Goal: Find specific page/section: Find specific page/section

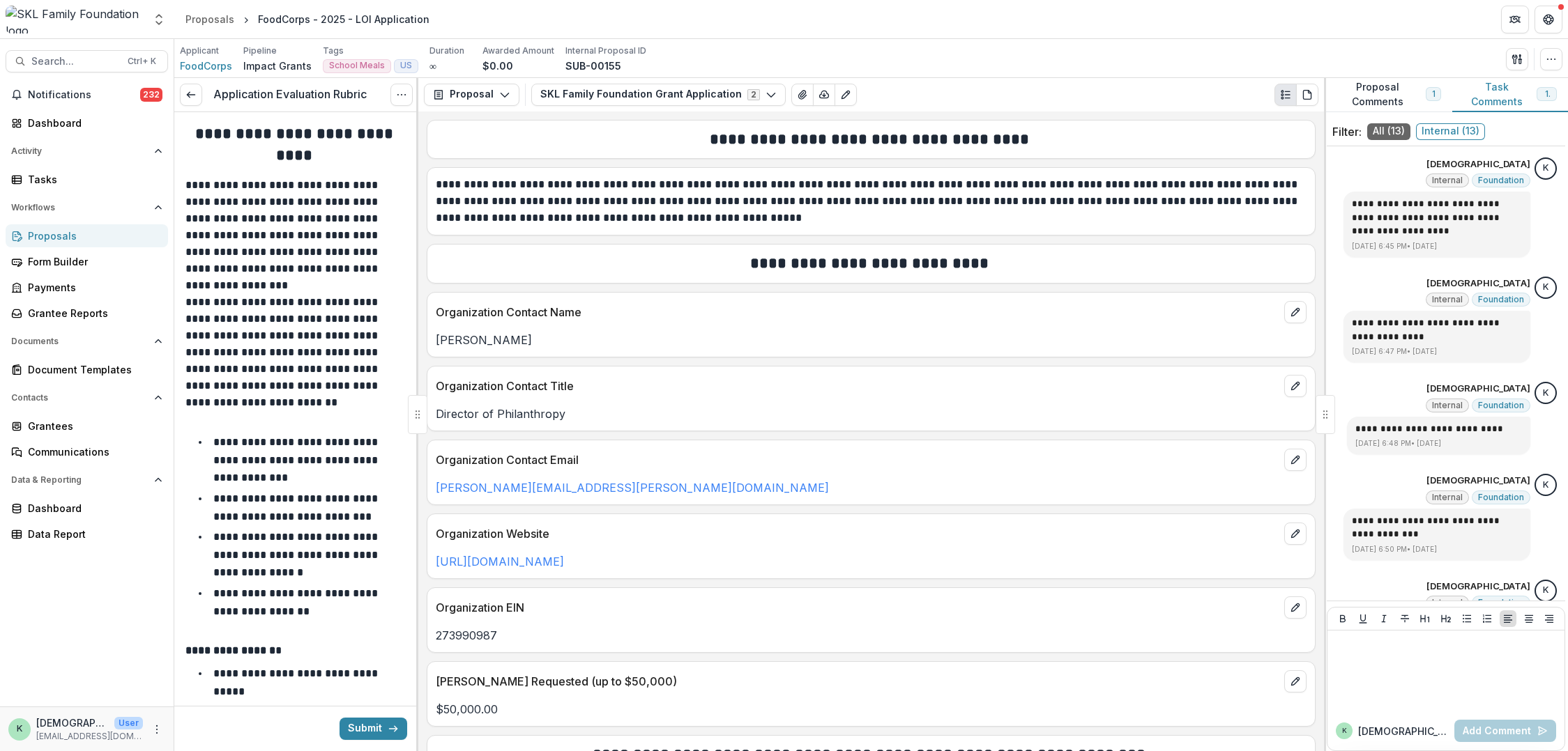
scroll to position [1269, 0]
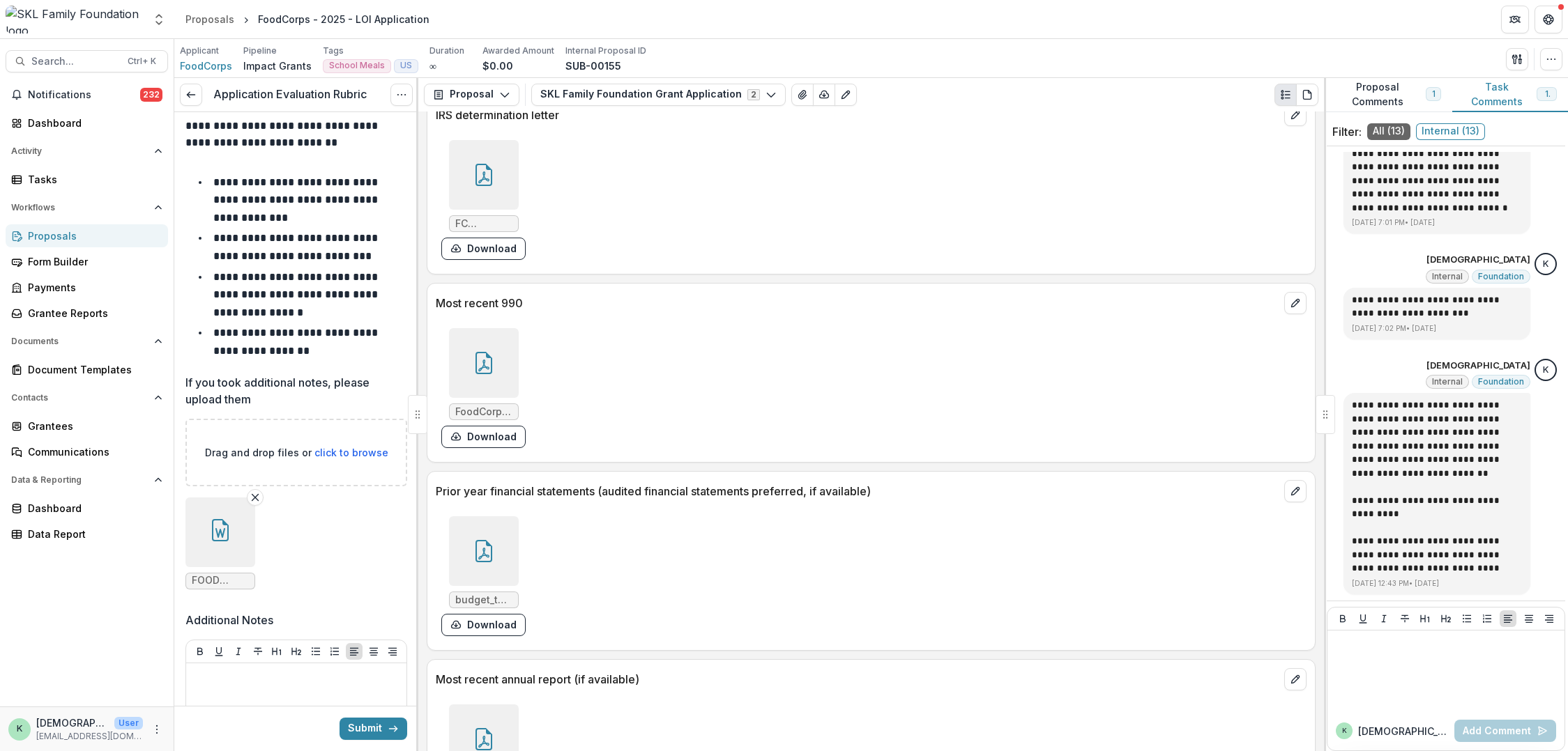
click at [66, 237] on div "Proposals" at bounding box center [92, 236] width 129 height 15
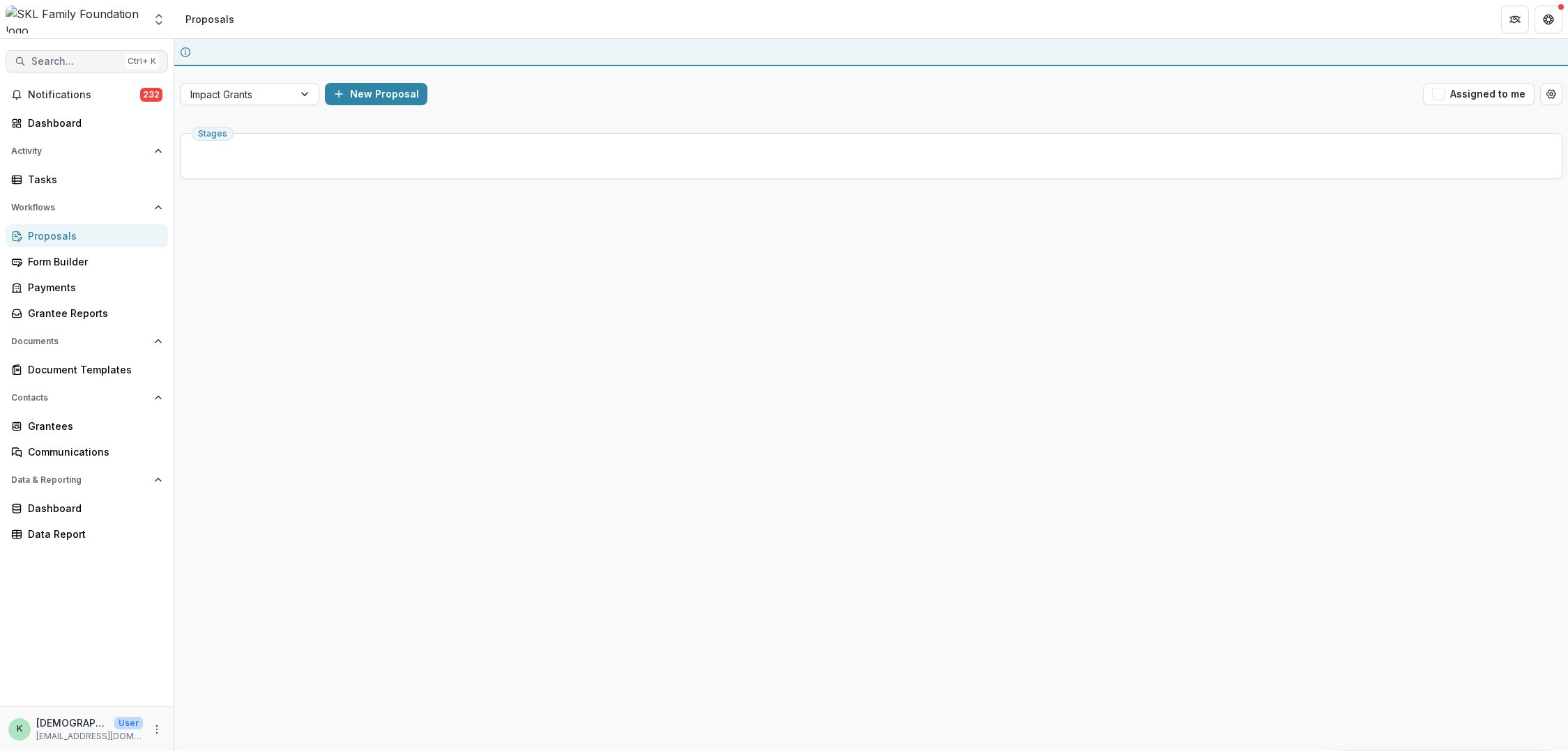
click at [53, 61] on span "Search..." at bounding box center [75, 61] width 87 height 12
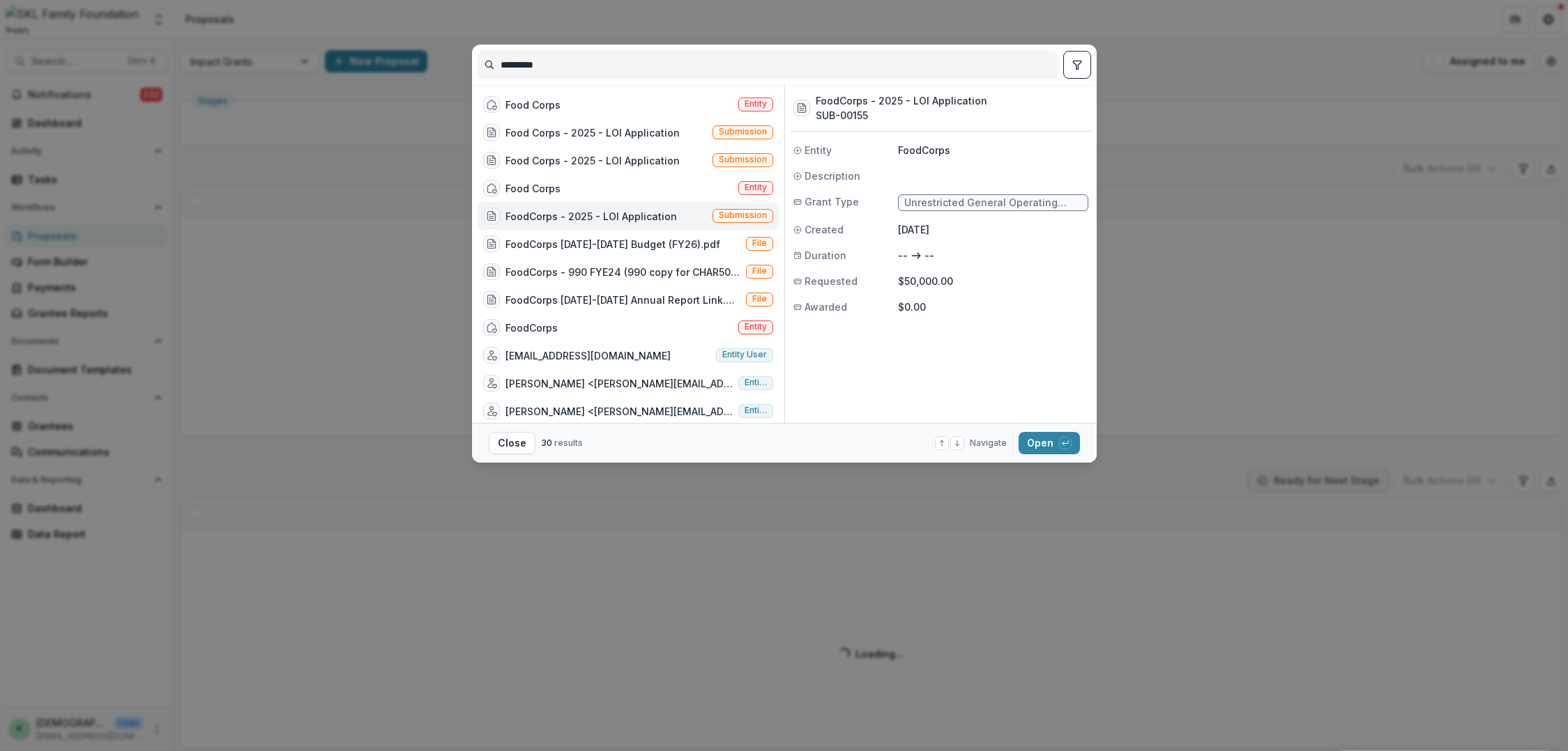
drag, startPoint x: 374, startPoint y: 67, endPoint x: 275, endPoint y: 54, distance: 99.8
click at [275, 54] on div "********* Food Corps Entity Food Corps - 2025 - LOI Application Submission Food…" at bounding box center [784, 376] width 1568 height 751
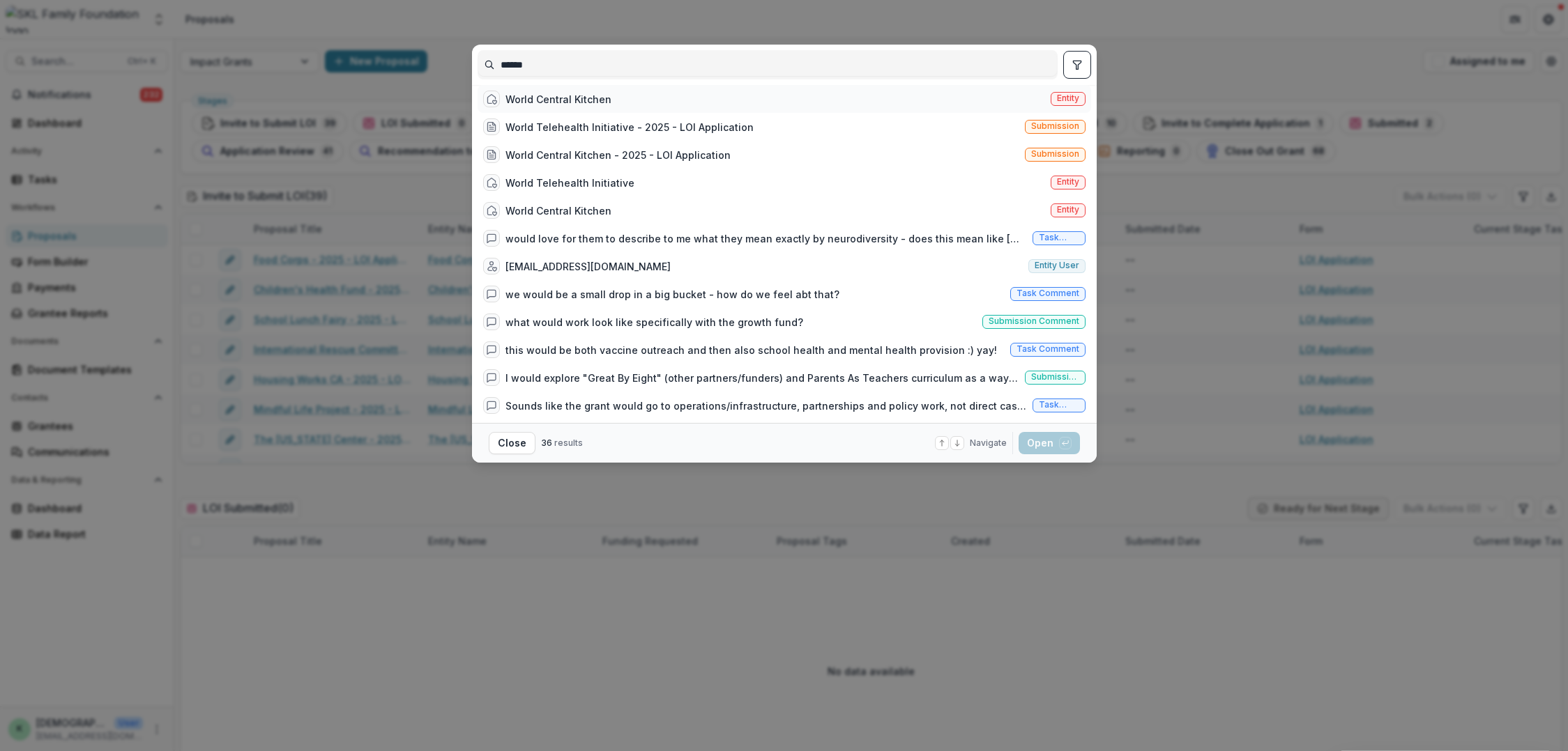
type input "*****"
click at [590, 105] on div "World Central Kitchen" at bounding box center [558, 99] width 106 height 15
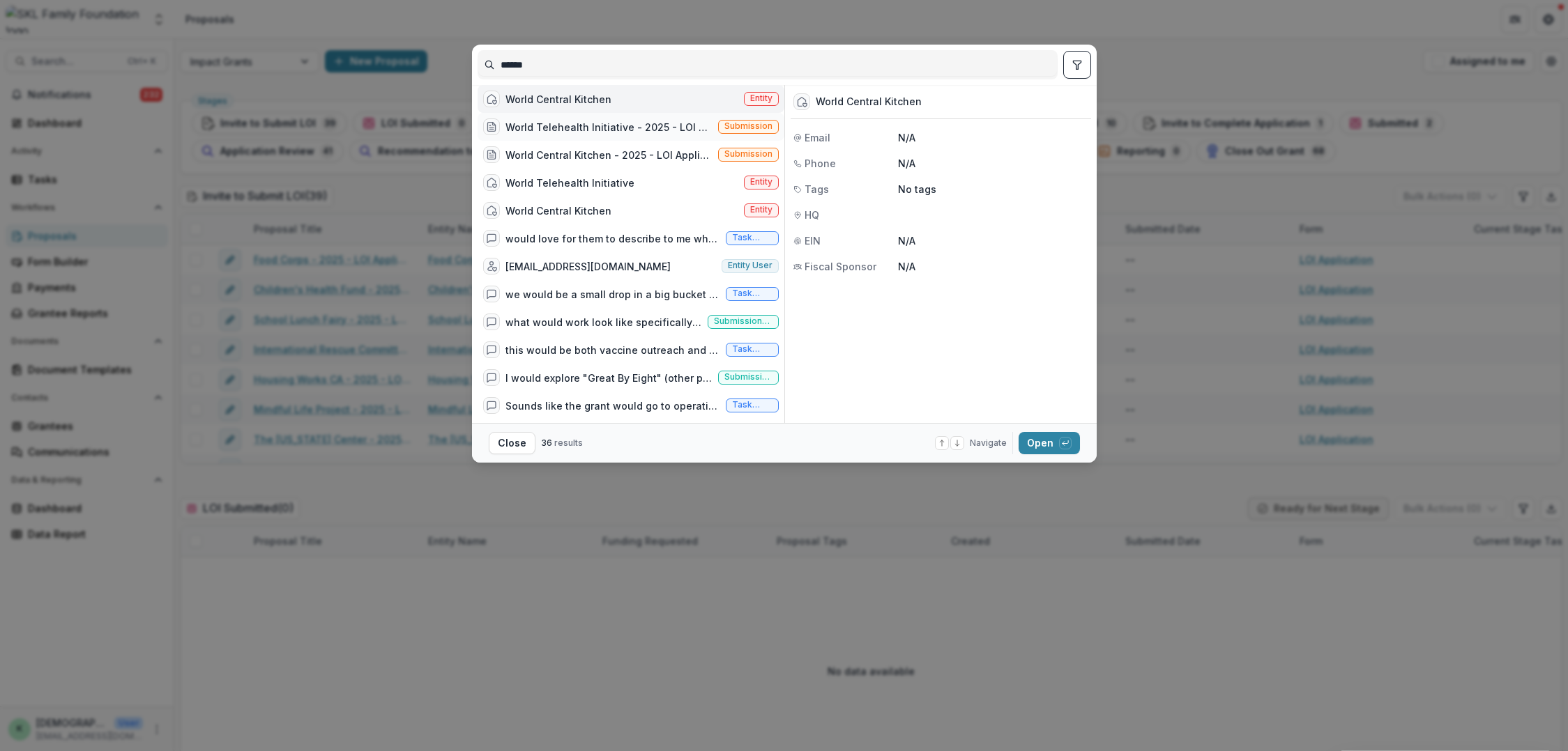
click at [594, 135] on div "World Telehealth Initiative - 2025 - LOI Application" at bounding box center [598, 126] width 230 height 16
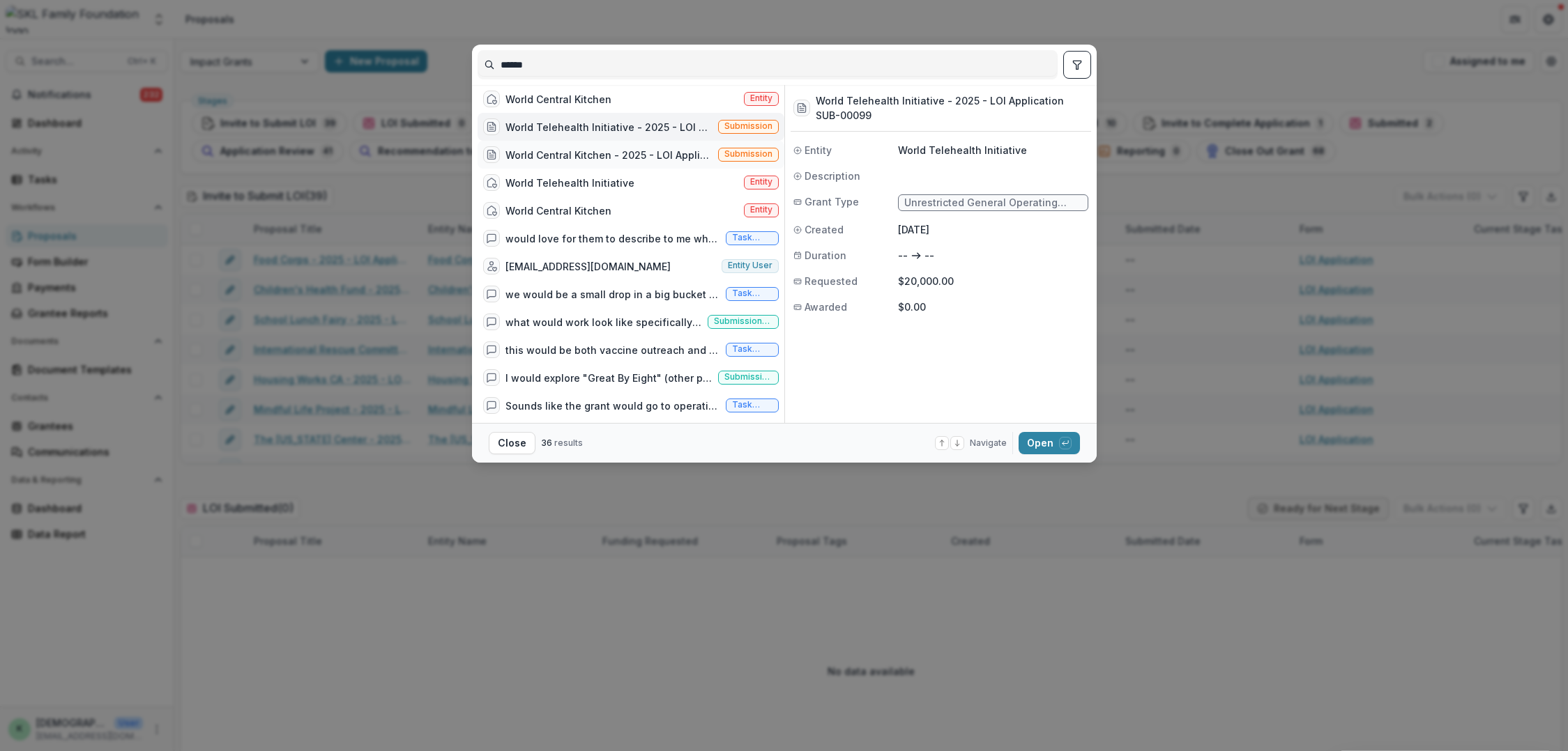
click at [595, 162] on div "World Central Kitchen - 2025 - LOI Application" at bounding box center [608, 155] width 207 height 15
click at [1039, 436] on button "Open with enter key" at bounding box center [1049, 443] width 62 height 23
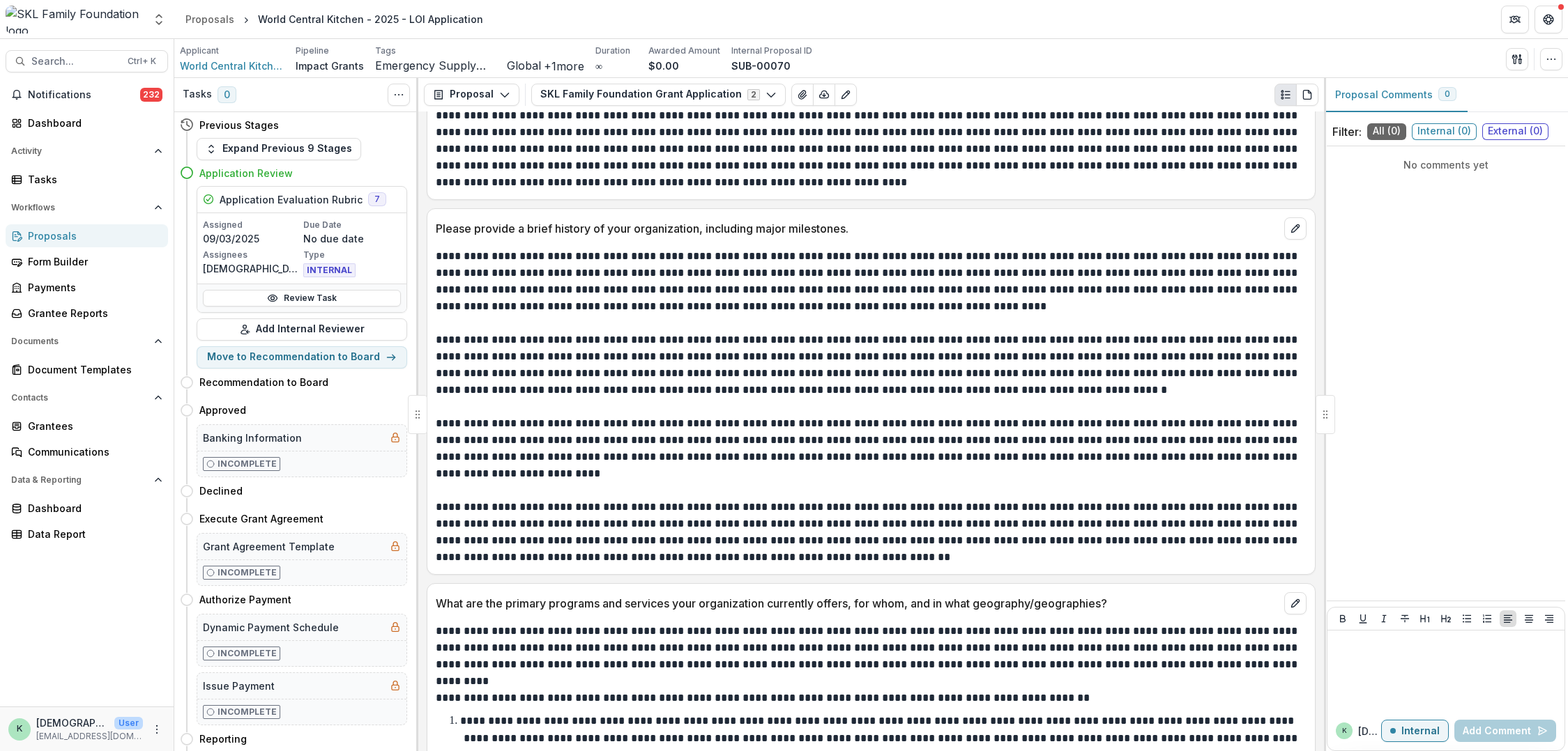
scroll to position [906, 0]
